Goal: Task Accomplishment & Management: Use online tool/utility

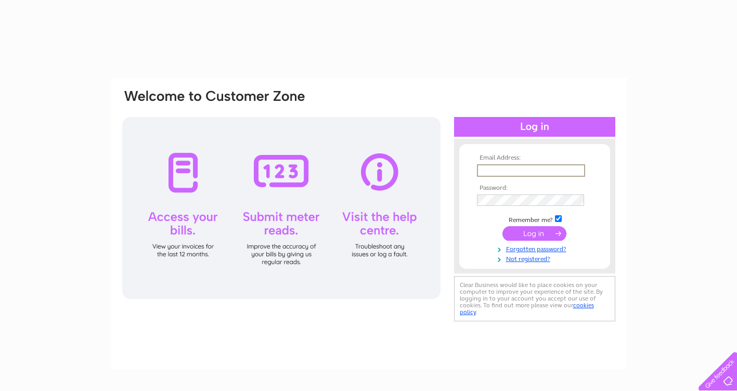
click at [492, 171] on input "text" at bounding box center [531, 170] width 108 height 12
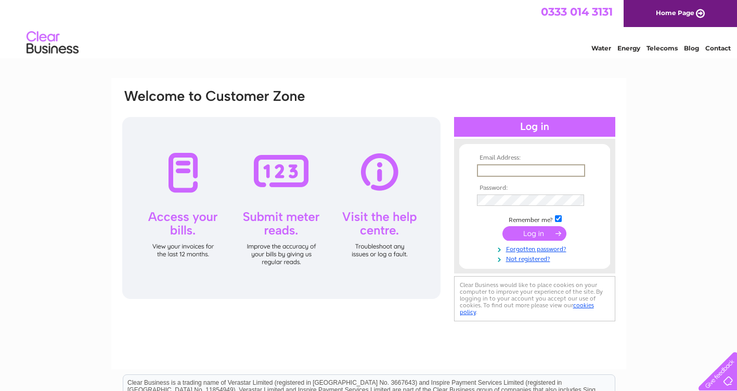
type input "[EMAIL_ADDRESS][DOMAIN_NAME]"
click at [516, 234] on input "submit" at bounding box center [535, 233] width 64 height 15
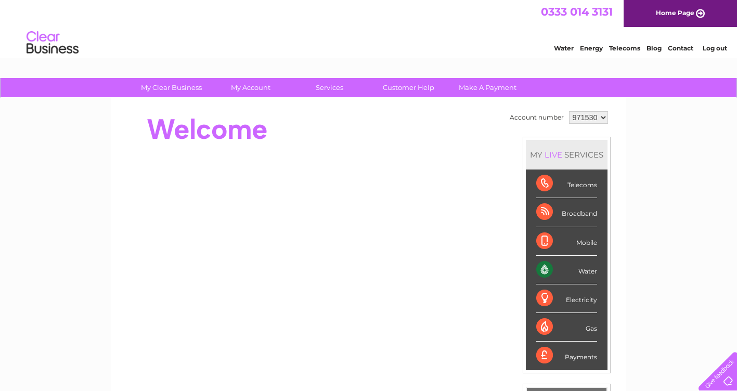
click at [583, 275] on div "Water" at bounding box center [566, 270] width 61 height 29
click at [544, 268] on div "Water" at bounding box center [566, 270] width 61 height 29
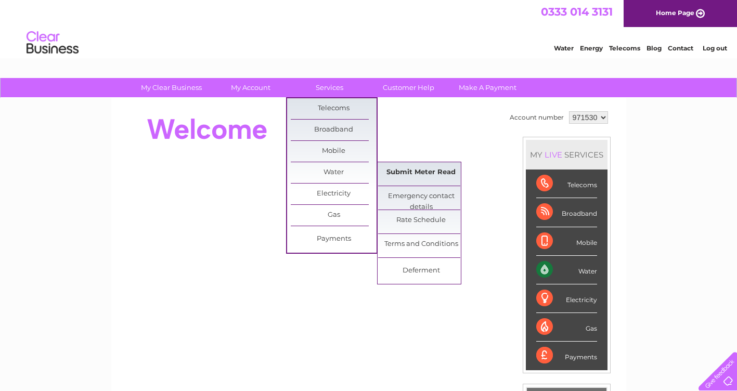
click at [414, 173] on link "Submit Meter Read" at bounding box center [421, 172] width 86 height 21
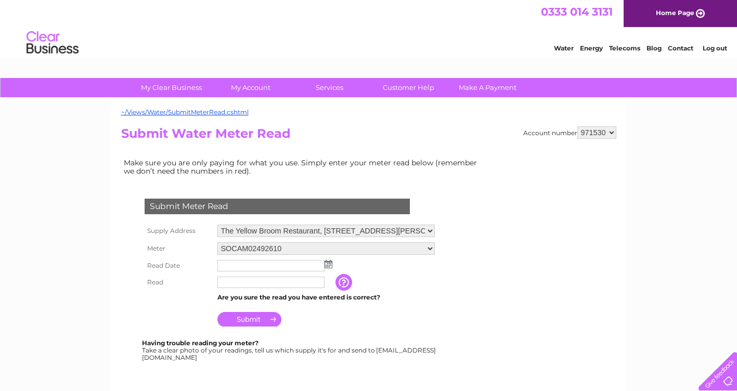
click at [240, 265] on input "text" at bounding box center [270, 265] width 107 height 11
click at [331, 265] on img at bounding box center [330, 265] width 8 height 8
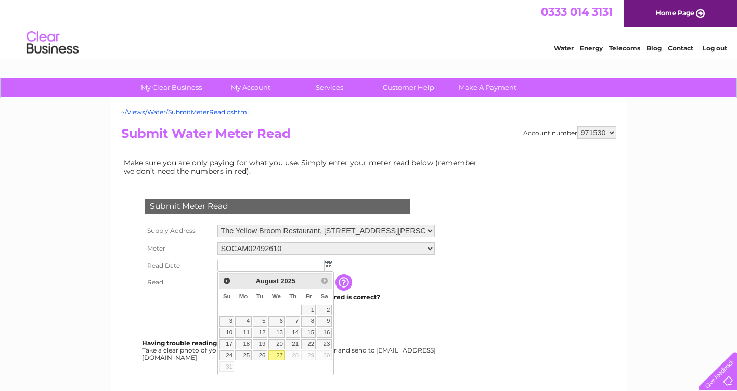
click at [276, 353] on link "27" at bounding box center [276, 356] width 17 height 10
type input "2025/08/27"
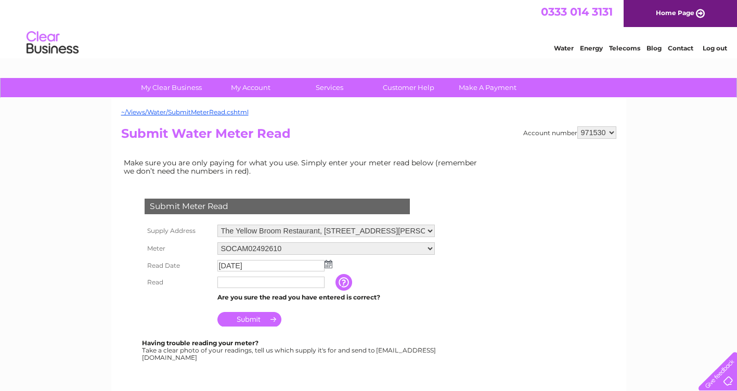
click at [231, 280] on input "text" at bounding box center [270, 282] width 107 height 11
click at [349, 285] on input "button" at bounding box center [345, 283] width 19 height 17
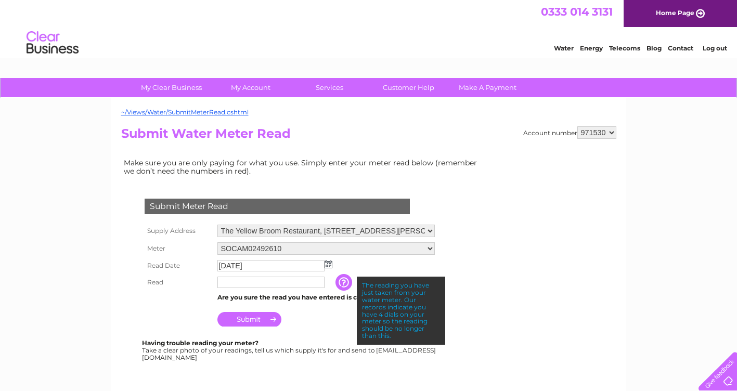
click at [257, 281] on input "text" at bounding box center [270, 282] width 107 height 11
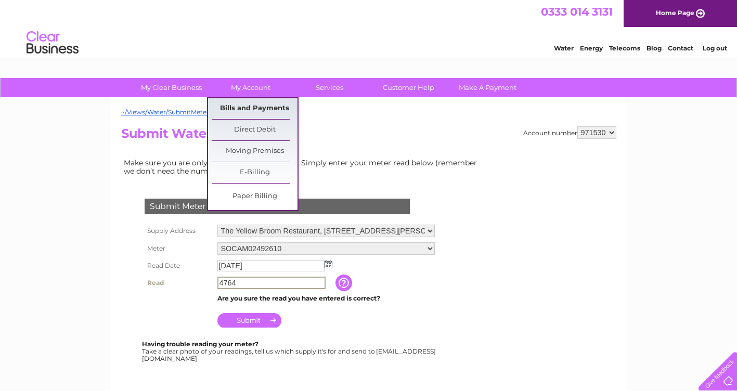
type input "4764"
click at [242, 108] on link "Bills and Payments" at bounding box center [255, 108] width 86 height 21
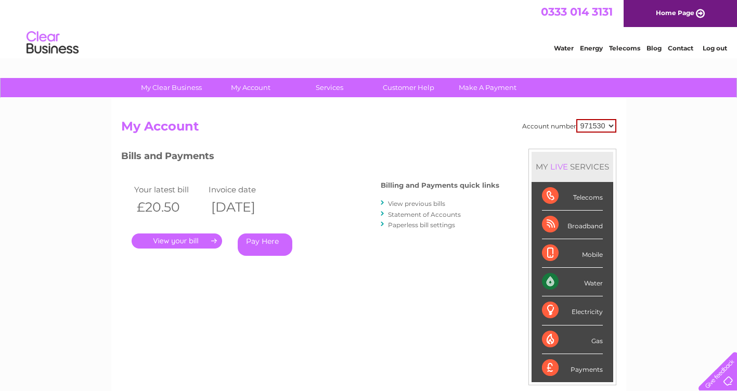
click at [187, 244] on link "." at bounding box center [177, 241] width 91 height 15
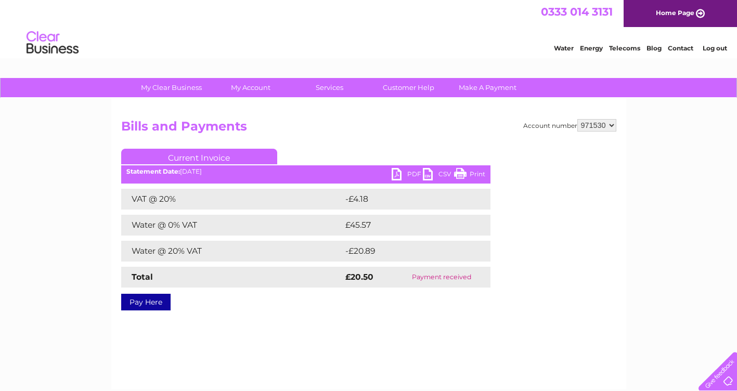
click at [206, 155] on link "Current Invoice" at bounding box center [199, 157] width 156 height 16
click at [403, 173] on link "PDF" at bounding box center [407, 175] width 31 height 15
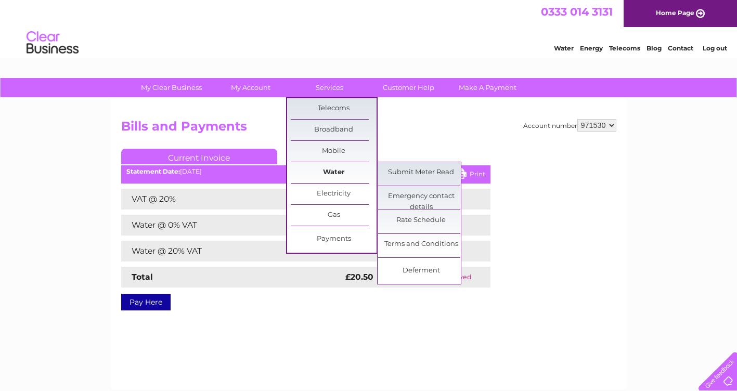
click at [337, 174] on link "Water" at bounding box center [334, 172] width 86 height 21
click at [414, 174] on link "Submit Meter Read" at bounding box center [421, 172] width 86 height 21
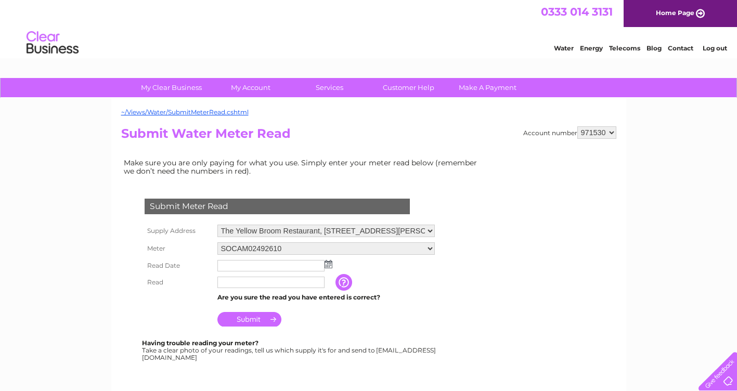
click at [240, 263] on input "text" at bounding box center [270, 265] width 107 height 11
click at [331, 264] on img at bounding box center [330, 265] width 8 height 8
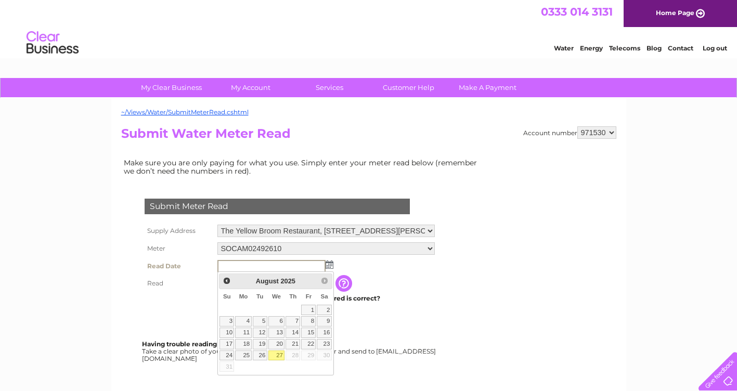
click at [278, 354] on link "27" at bounding box center [276, 356] width 17 height 10
type input "[DATE]"
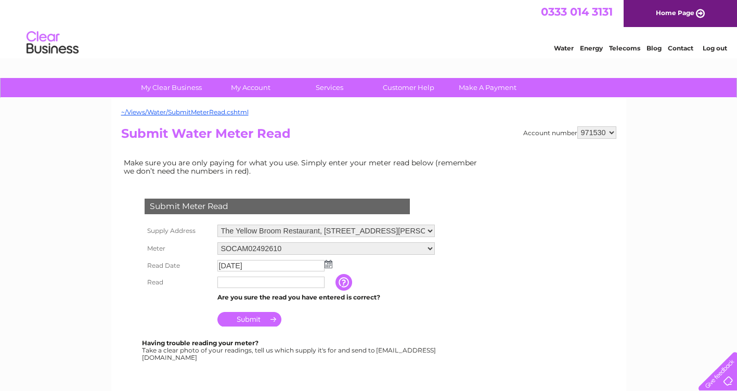
click at [233, 280] on input "text" at bounding box center [270, 282] width 107 height 11
type input "4764"
click at [260, 317] on input "Submit" at bounding box center [249, 319] width 64 height 15
click at [228, 264] on input "2025/08/27" at bounding box center [271, 266] width 108 height 12
click at [228, 265] on input "2025/08/27" at bounding box center [271, 266] width 108 height 12
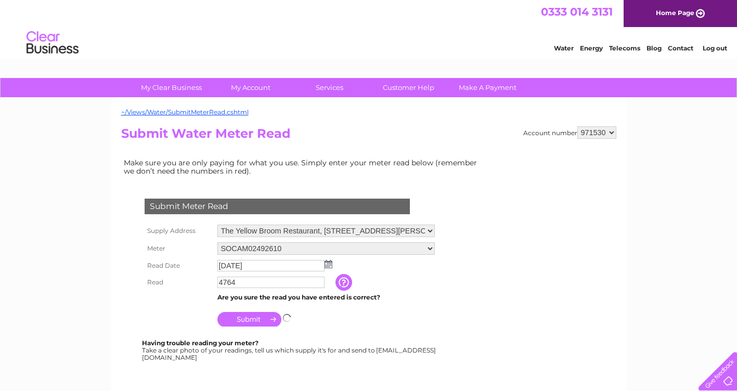
click at [331, 266] on img at bounding box center [329, 264] width 8 height 8
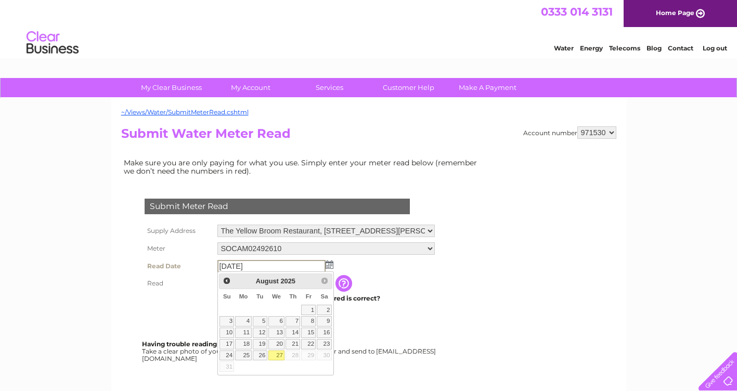
click at [227, 264] on input "2025/08/27" at bounding box center [271, 266] width 108 height 12
drag, startPoint x: 481, startPoint y: 307, endPoint x: 415, endPoint y: 298, distance: 66.8
click at [452, 303] on form "Submit Meter Read Supply Address The Yellow Broom Restaurant, Twemlow Green, Ho…" at bounding box center [303, 343] width 364 height 331
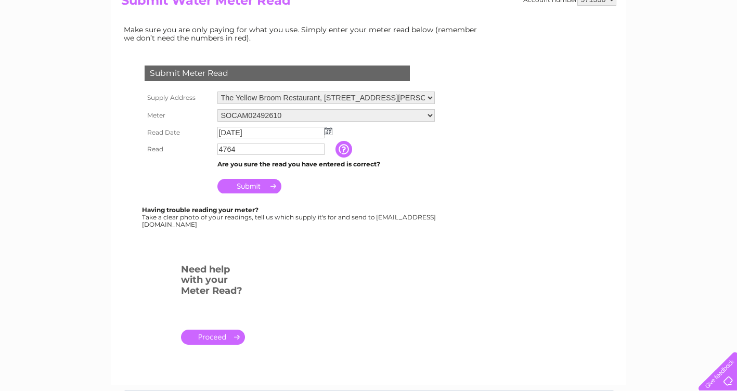
scroll to position [156, 0]
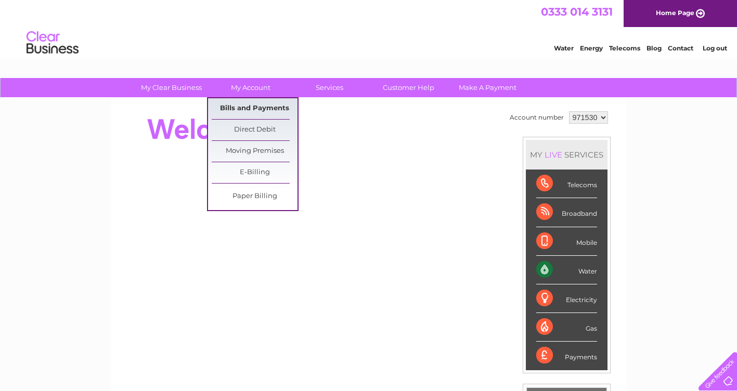
click at [249, 105] on link "Bills and Payments" at bounding box center [255, 108] width 86 height 21
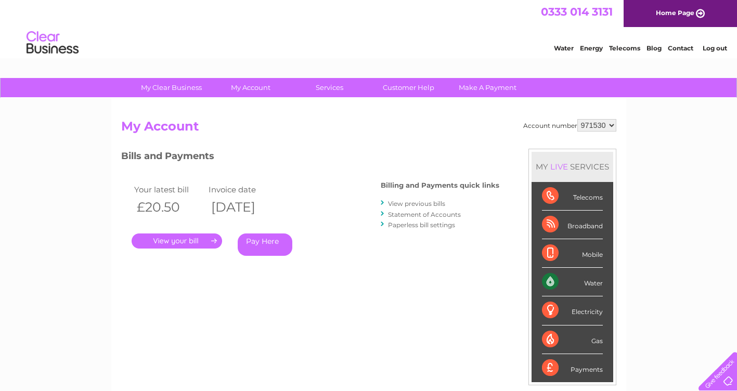
click at [201, 242] on link "." at bounding box center [177, 241] width 91 height 15
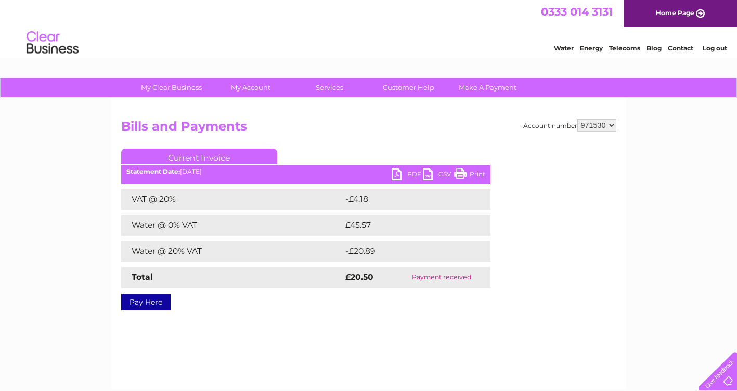
click at [397, 174] on link "PDF" at bounding box center [407, 175] width 31 height 15
